Goal: Communication & Community: Ask a question

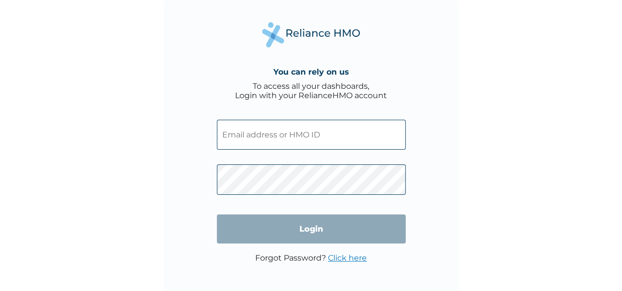
type input "CMG/10072/A"
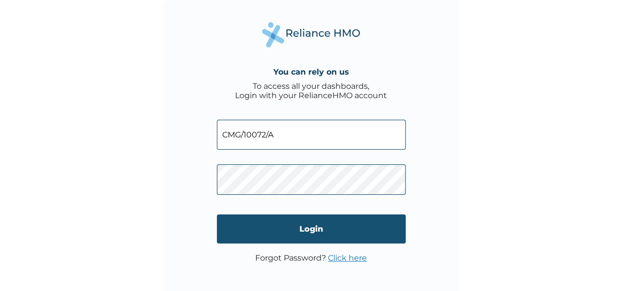
click at [269, 240] on input "Login" at bounding box center [311, 229] width 189 height 29
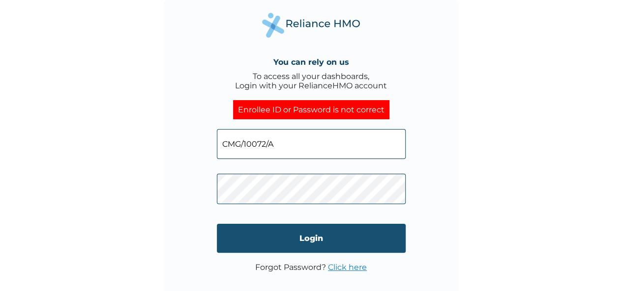
click at [308, 239] on input "Login" at bounding box center [311, 238] width 189 height 29
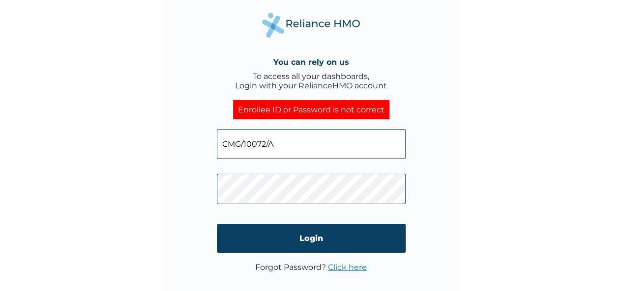
click at [161, 175] on div "You can rely on us To access all your dashboards, Login with your RelianceHMO a…" at bounding box center [311, 145] width 622 height 291
click at [169, 170] on div "You can rely on us To access all your dashboards, Login with your RelianceHMO a…" at bounding box center [311, 147] width 295 height 295
click input "Login" at bounding box center [311, 238] width 189 height 29
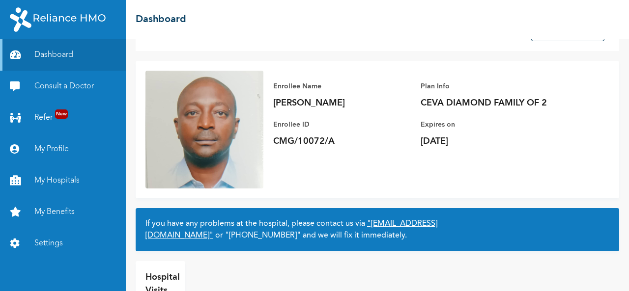
scroll to position [89, 0]
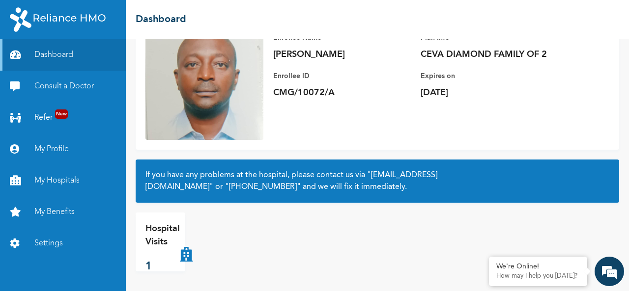
click at [161, 238] on p "Hospital Visits" at bounding box center [162, 236] width 34 height 27
click at [183, 255] on icon at bounding box center [186, 242] width 13 height 39
click at [149, 266] on p "1" at bounding box center [162, 267] width 34 height 16
drag, startPoint x: 149, startPoint y: 266, endPoint x: 174, endPoint y: 233, distance: 40.7
click at [150, 266] on p "1" at bounding box center [162, 267] width 34 height 16
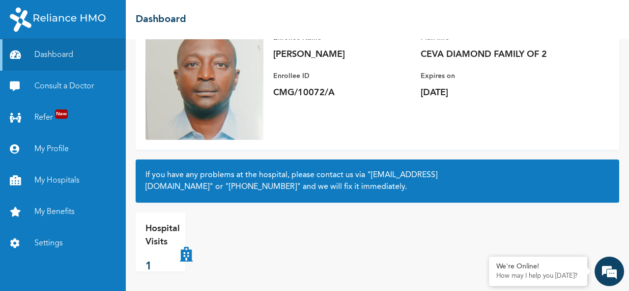
click at [184, 218] on div "Hospital Visits 1" at bounding box center [161, 242] width 50 height 59
click at [567, 273] on p "How may I help you [DATE]?" at bounding box center [538, 277] width 84 height 8
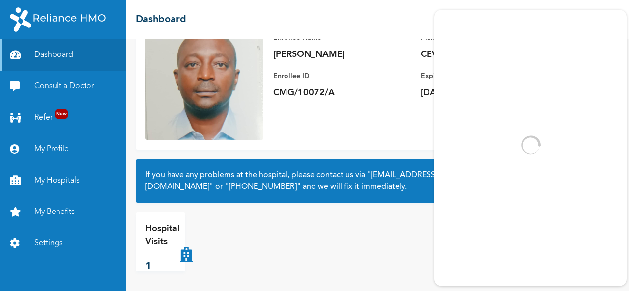
scroll to position [0, 0]
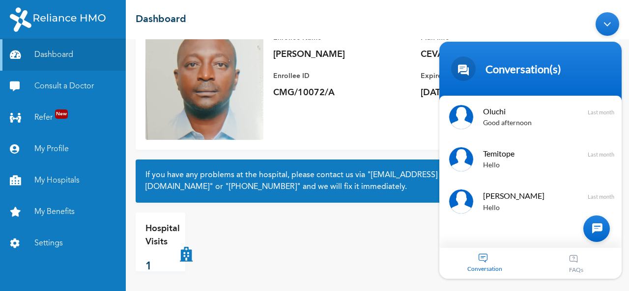
click at [488, 262] on div "Conversation" at bounding box center [484, 263] width 91 height 31
click at [601, 230] on div at bounding box center [596, 228] width 27 height 27
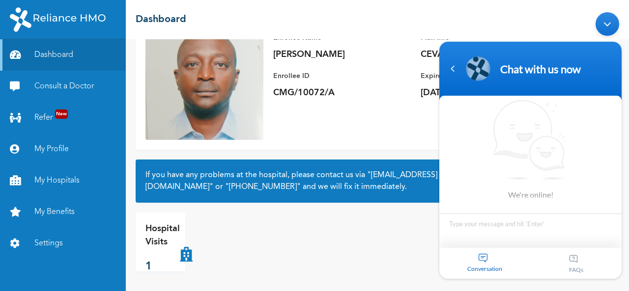
click at [499, 230] on textarea "Type your message and hit 'Enter'" at bounding box center [530, 230] width 182 height 34
type textarea "Hello"
click at [608, 22] on div "Minimize live chat window" at bounding box center [608, 24] width 24 height 24
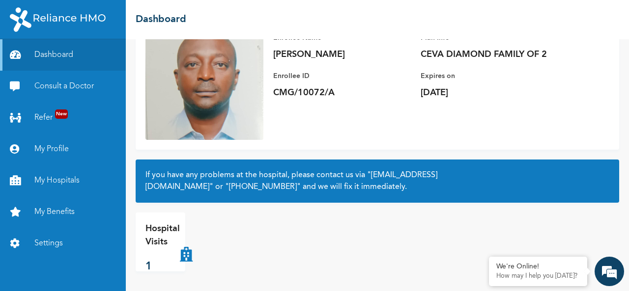
drag, startPoint x: 516, startPoint y: 194, endPoint x: 497, endPoint y: 194, distance: 18.7
click at [516, 194] on div "If you have any problems at the hospital, please contact us via "[EMAIL_ADDRESS…" at bounding box center [378, 181] width 484 height 43
click at [45, 177] on link "My Hospitals" at bounding box center [63, 180] width 126 height 31
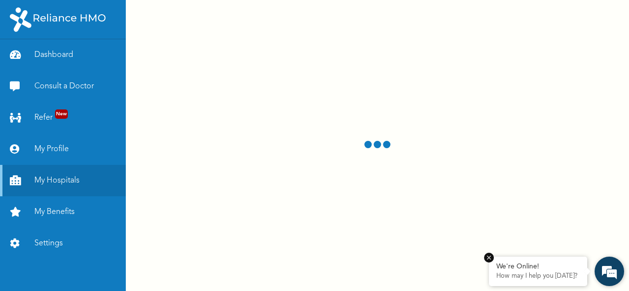
click at [542, 270] on div "We're Online!" at bounding box center [538, 267] width 84 height 8
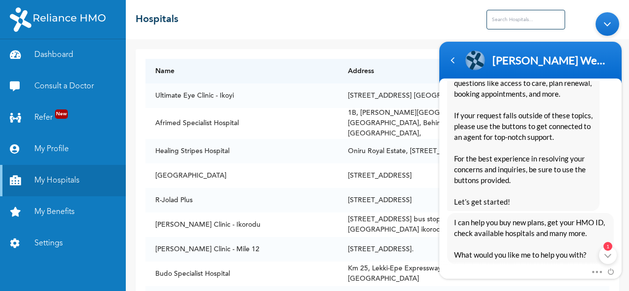
scroll to position [261, 0]
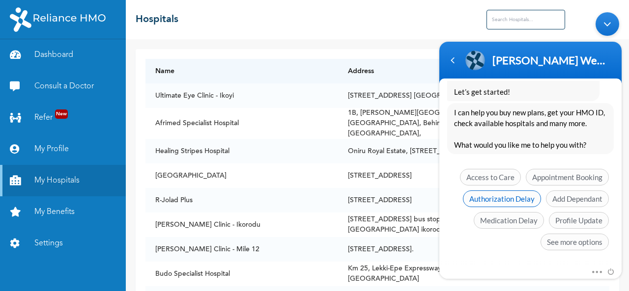
click at [493, 201] on span "Authorization Delay" at bounding box center [502, 198] width 78 height 17
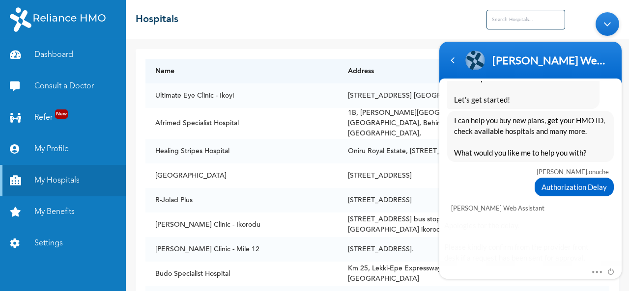
scroll to position [345, 0]
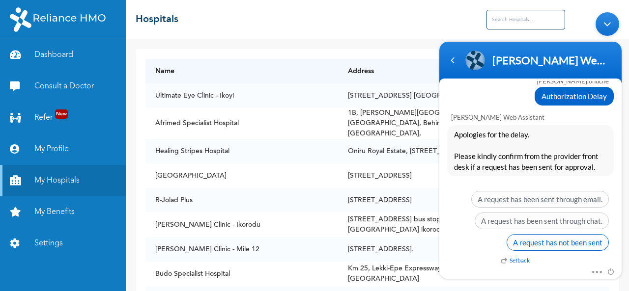
click at [528, 236] on span "A request has not been sent" at bounding box center [558, 242] width 102 height 17
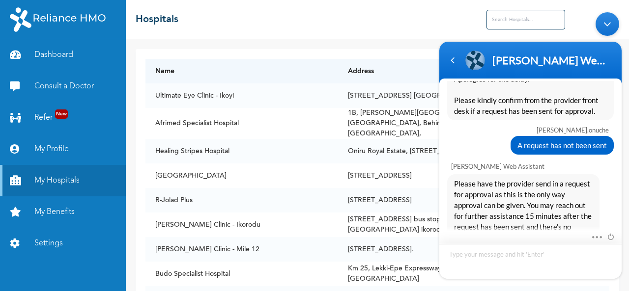
scroll to position [347, 0]
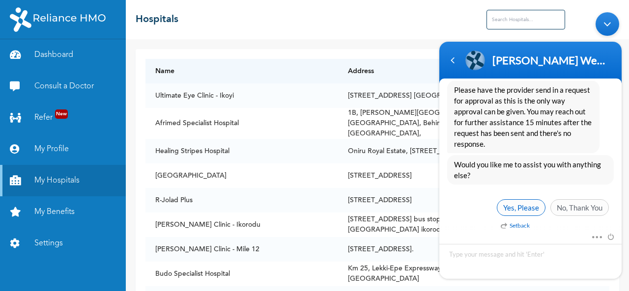
click at [523, 205] on span "Yes, Please" at bounding box center [521, 207] width 49 height 17
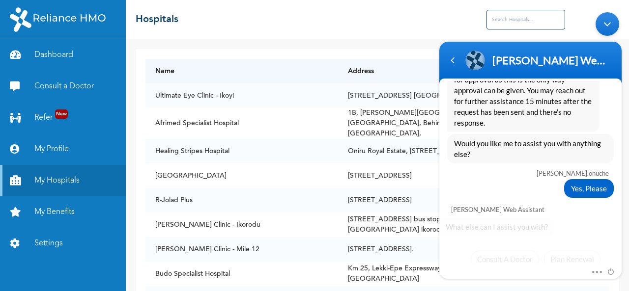
scroll to position [596, 0]
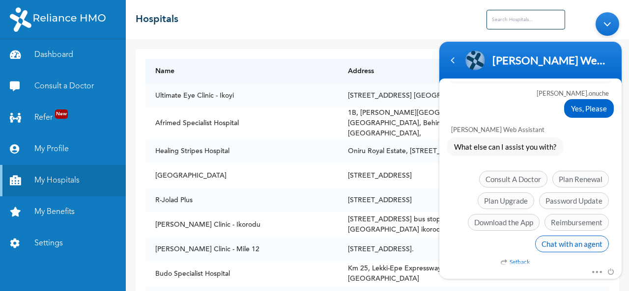
click at [574, 240] on span "Chat with an agent" at bounding box center [572, 243] width 74 height 17
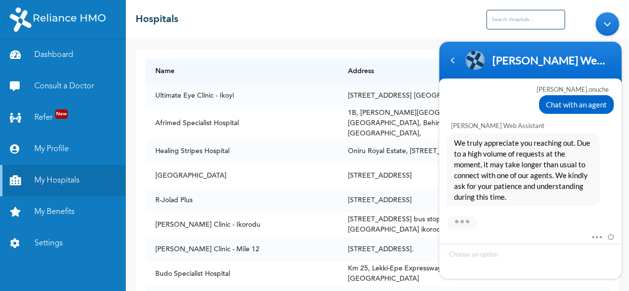
scroll to position [745, 0]
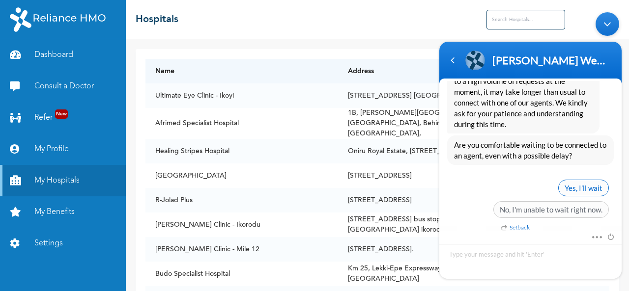
click at [589, 182] on span "Yes, I’ll wait" at bounding box center [583, 187] width 51 height 17
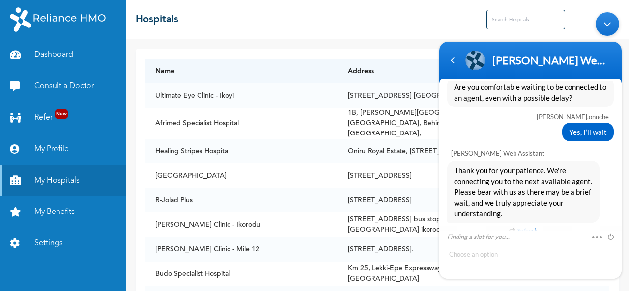
scroll to position [834, 0]
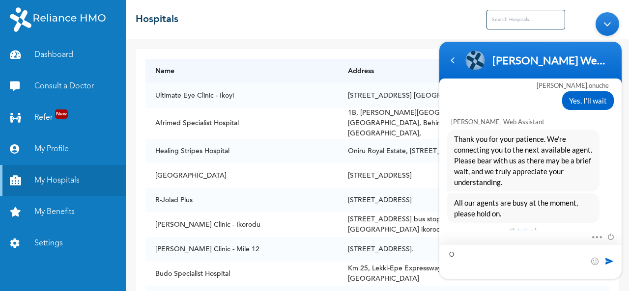
type textarea "Ok"
type textarea "Waiting"
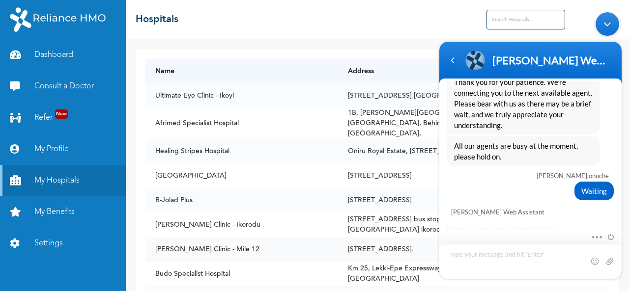
scroll to position [1166, 0]
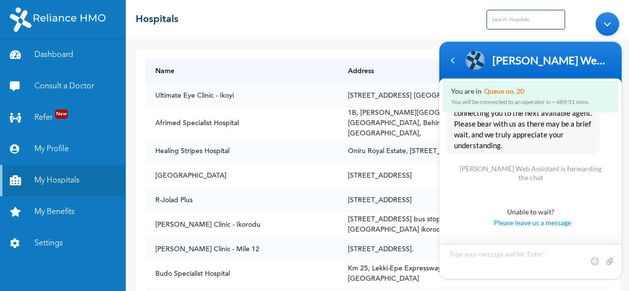
click at [544, 251] on textarea "Type your message and hit 'Enter'" at bounding box center [530, 261] width 182 height 35
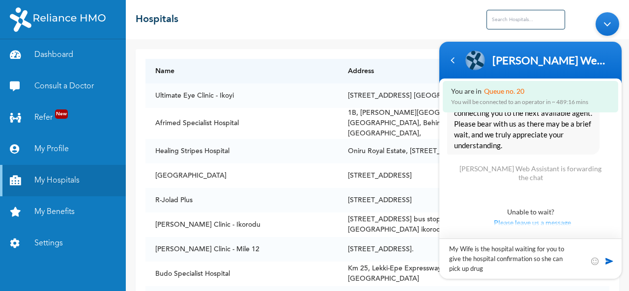
type textarea "My Wife is the hospital waiting for you to give the hospital confirmation so sh…"
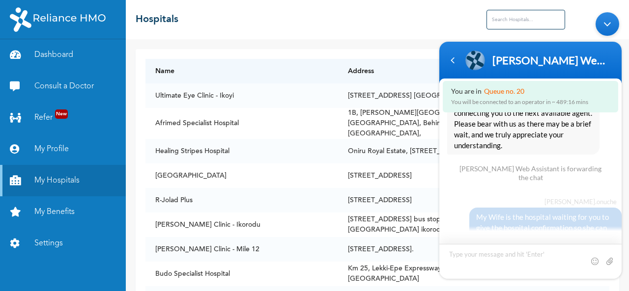
scroll to position [1222, 0]
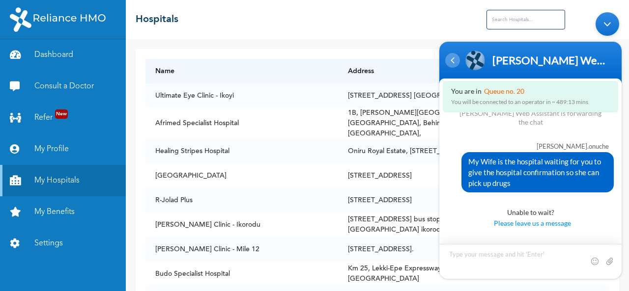
click at [455, 60] on div "Navigation go back" at bounding box center [452, 60] width 15 height 15
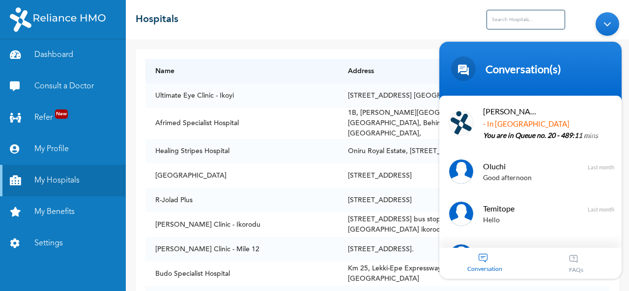
click at [603, 24] on div "Minimize live chat window" at bounding box center [608, 24] width 24 height 24
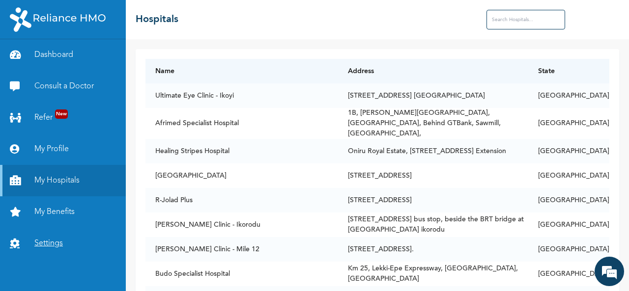
click at [55, 239] on link "Settings" at bounding box center [63, 243] width 126 height 31
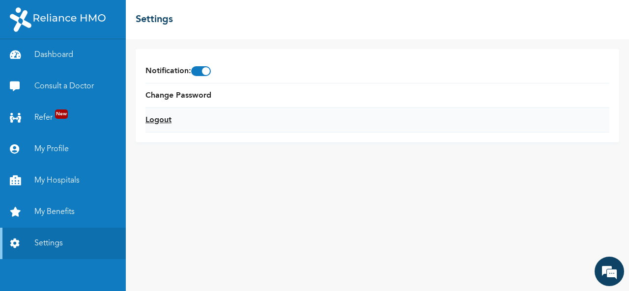
click at [164, 122] on link "Logout" at bounding box center [158, 121] width 26 height 12
